Goal: Information Seeking & Learning: Learn about a topic

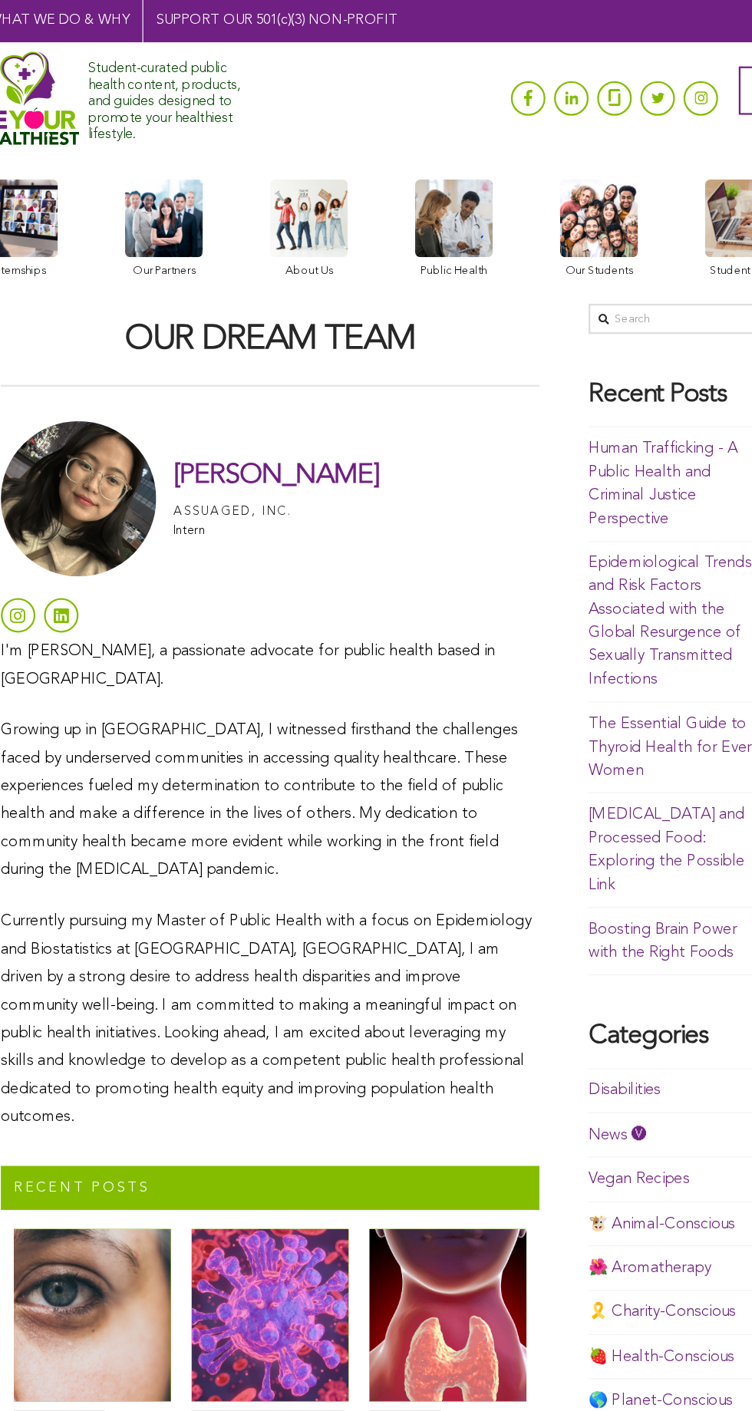
click at [268, 427] on h1 "[PERSON_NAME]" at bounding box center [282, 423] width 183 height 28
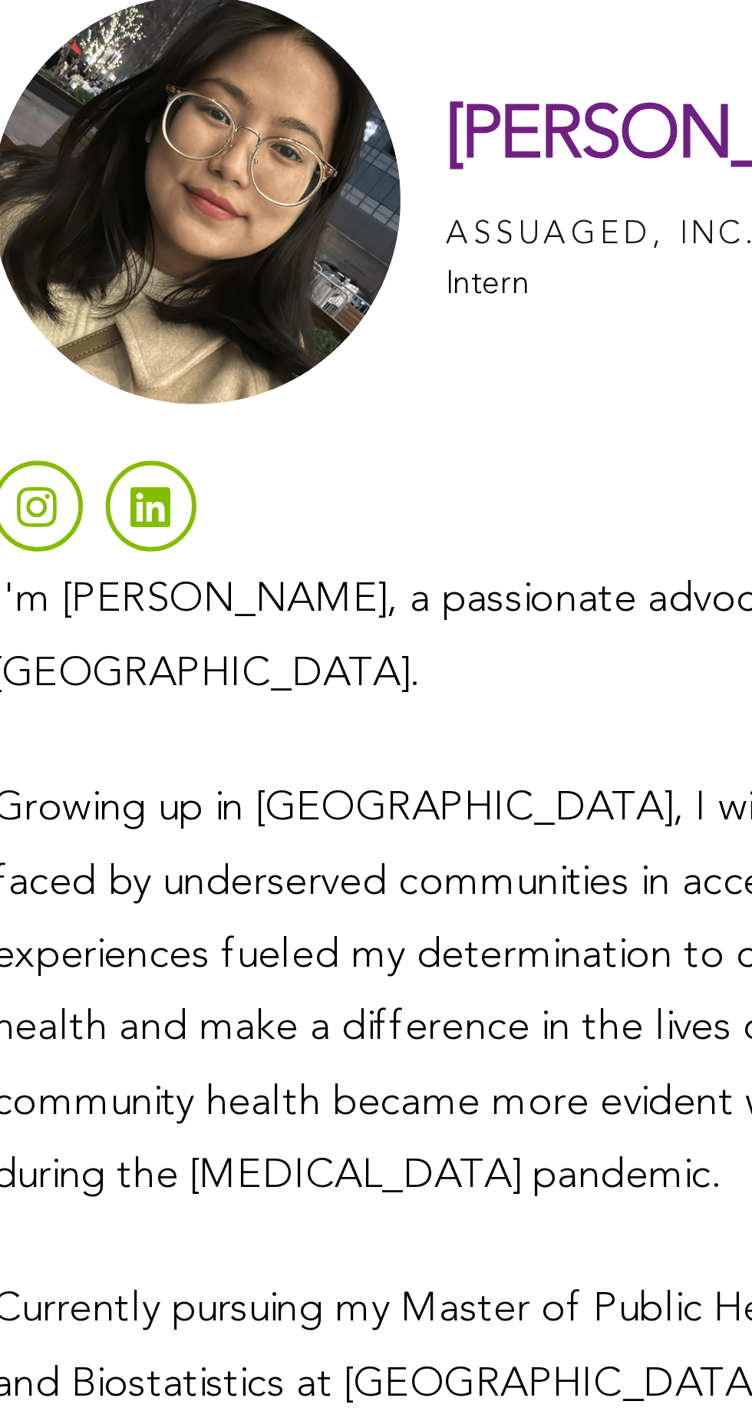
click at [94, 454] on img at bounding box center [107, 443] width 138 height 138
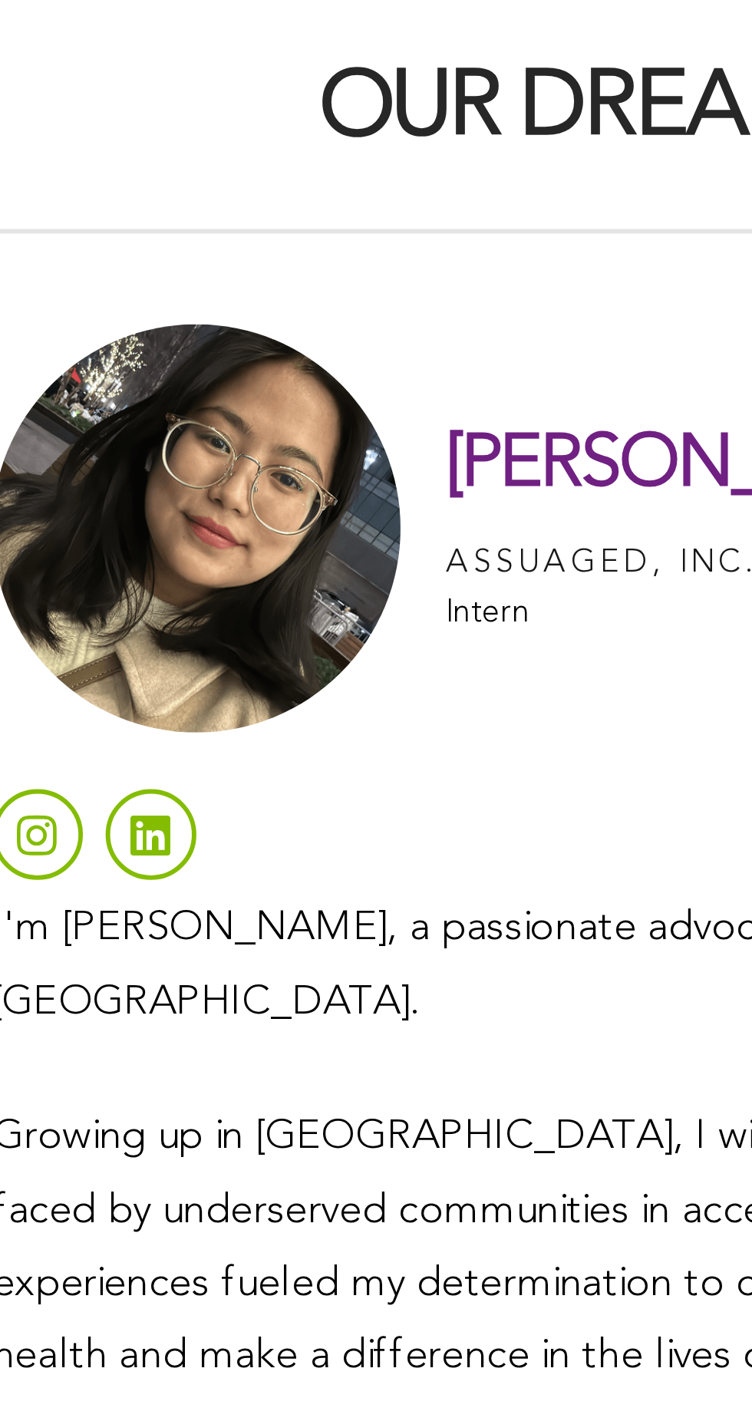
click at [222, 423] on h1 "[PERSON_NAME]" at bounding box center [282, 423] width 183 height 28
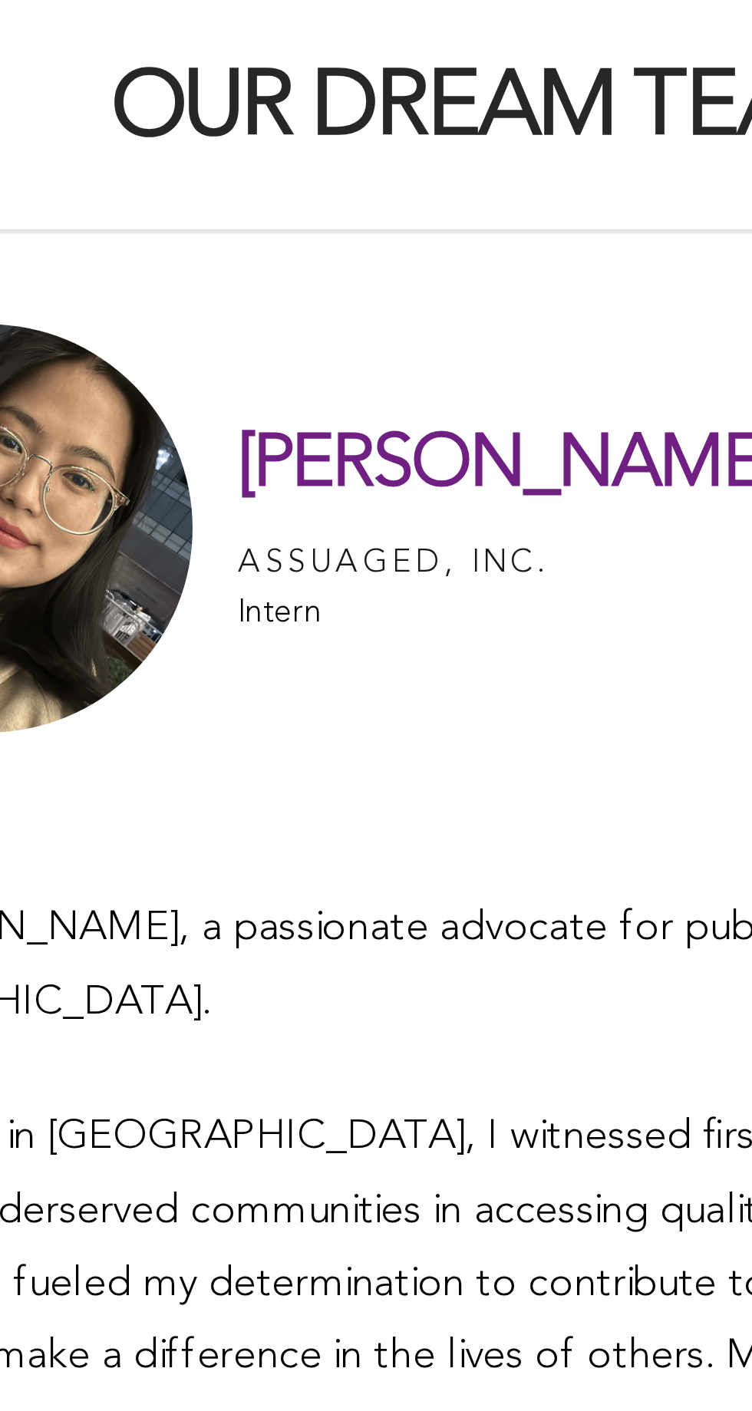
click at [275, 417] on h1 "[PERSON_NAME]" at bounding box center [282, 423] width 183 height 28
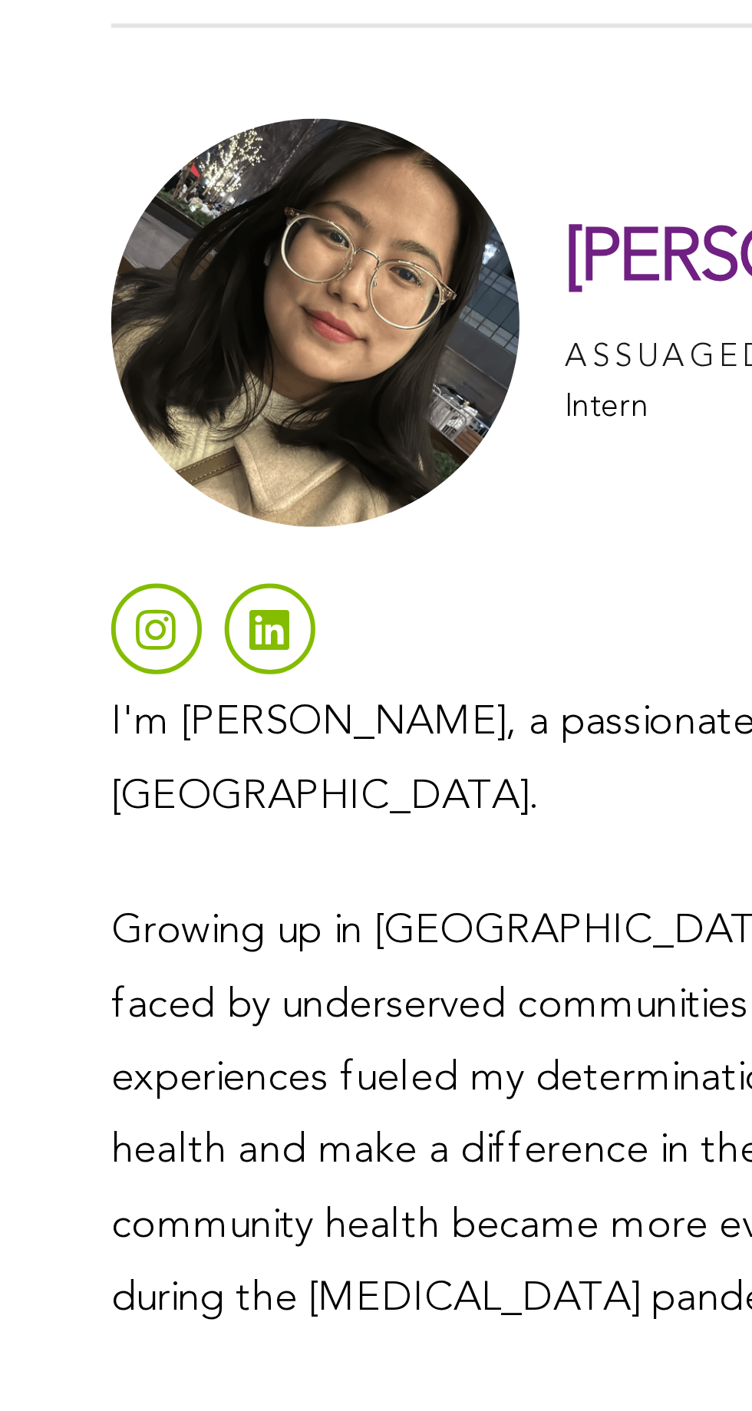
scroll to position [6, 0]
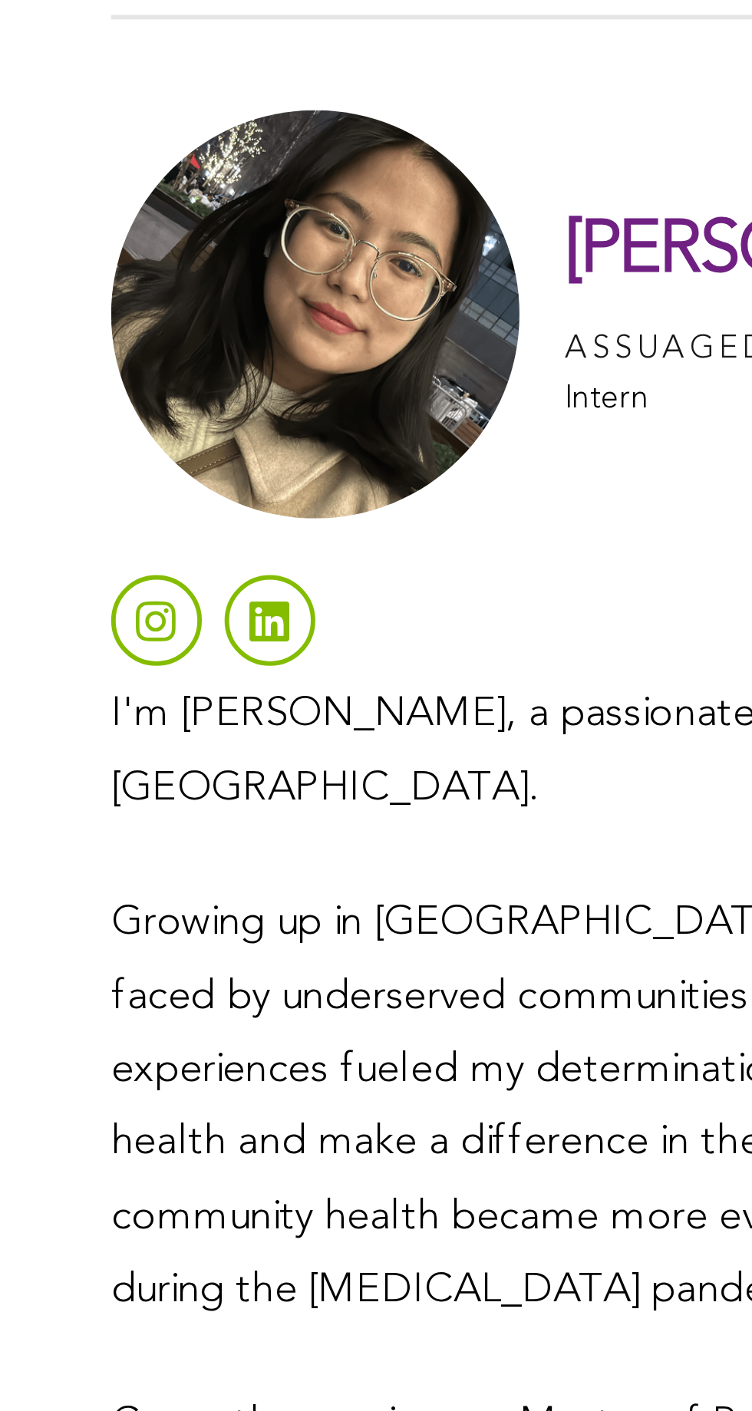
click at [89, 572] on p "I'm [PERSON_NAME], a passionate advocate for public health based in [GEOGRAPHIC…" at bounding box center [277, 585] width 479 height 50
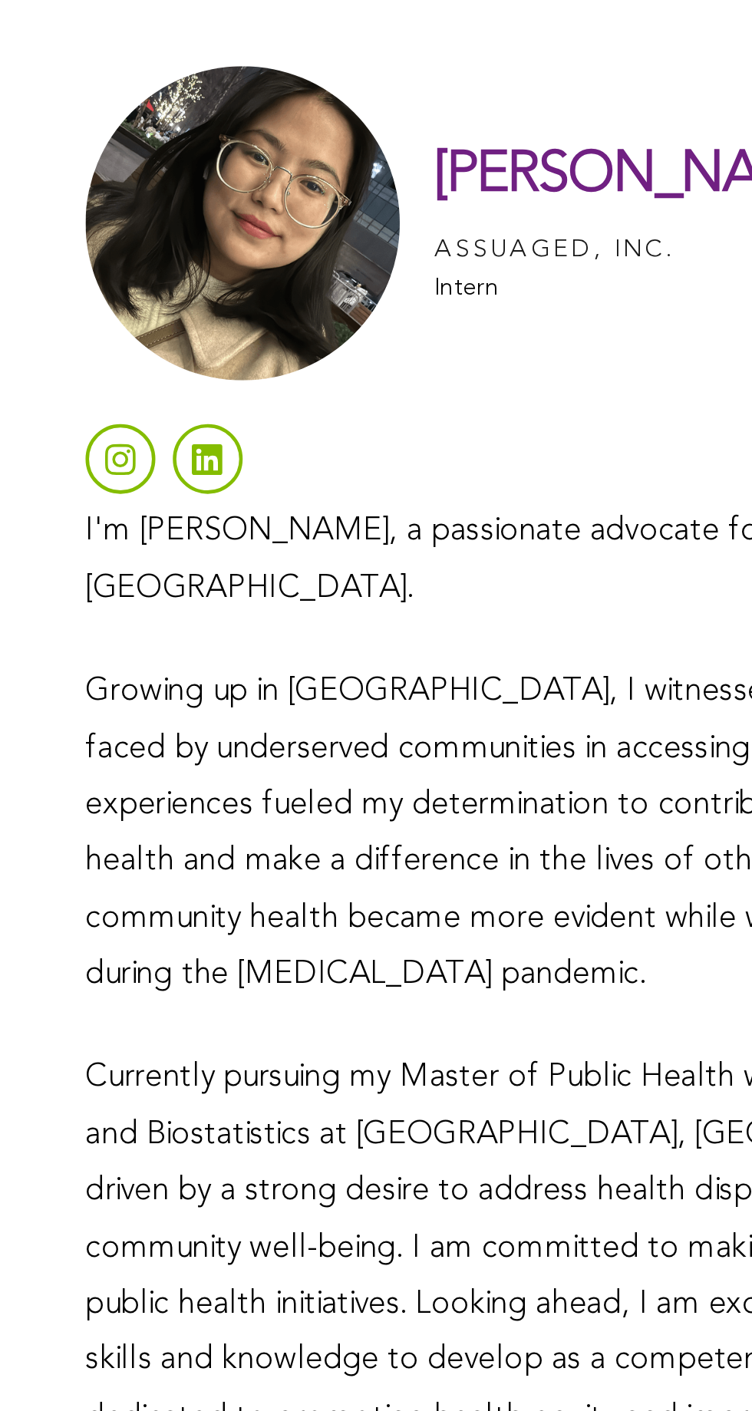
click at [199, 1030] on div "Recent POSTS" at bounding box center [277, 1049] width 479 height 39
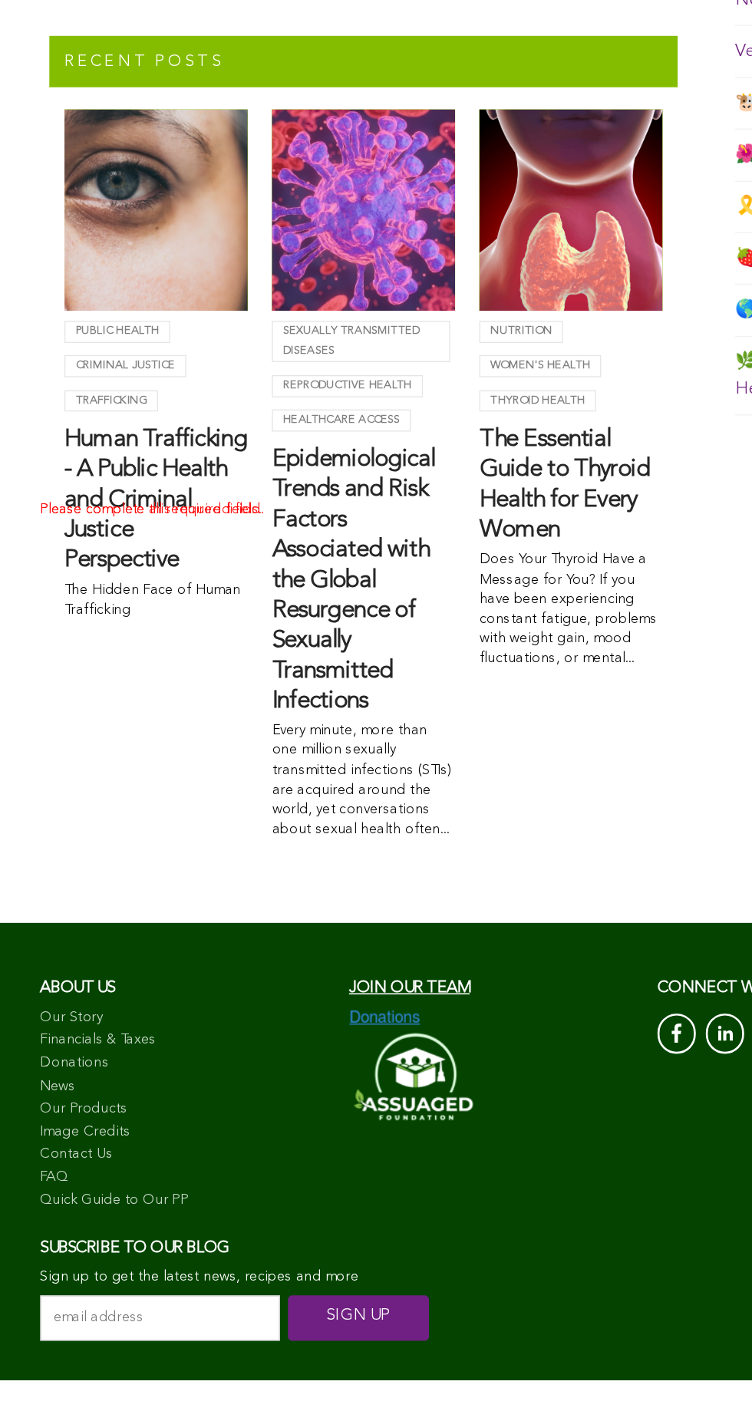
scroll to position [685, 0]
